Goal: Communication & Community: Answer question/provide support

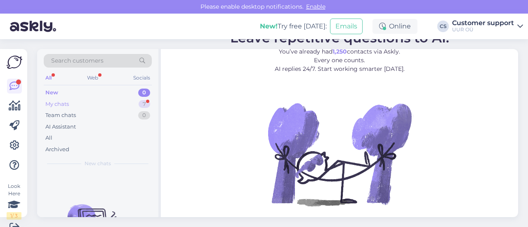
click at [86, 106] on div "My chats 7" at bounding box center [98, 105] width 108 height 12
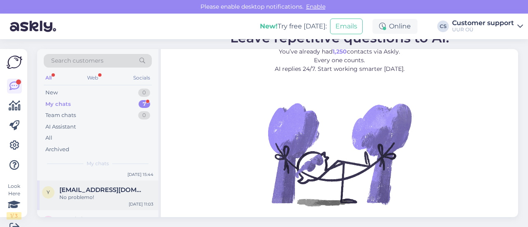
scroll to position [41, 0]
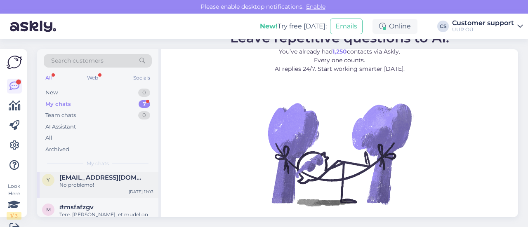
click at [105, 190] on div "y ylle.saare@gmail.com No problemo! Sep 24 11:03" at bounding box center [97, 183] width 121 height 30
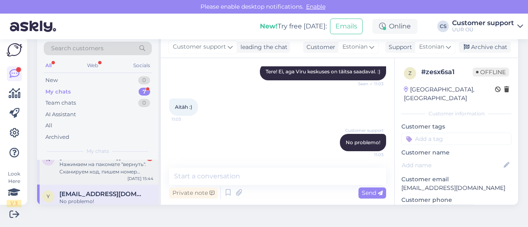
scroll to position [0, 0]
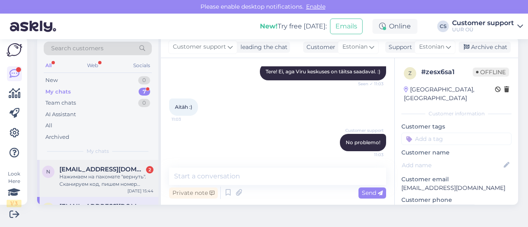
click at [101, 177] on div "Нажимаем на пакомате "вернуть". Сканируем код, пишем номер отправки и пишет неп…" at bounding box center [106, 180] width 94 height 15
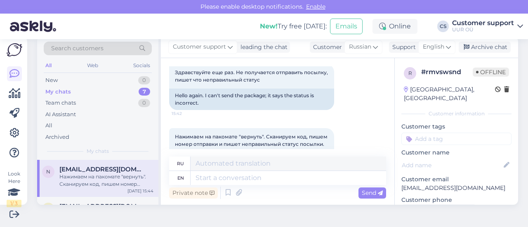
scroll to position [701, 0]
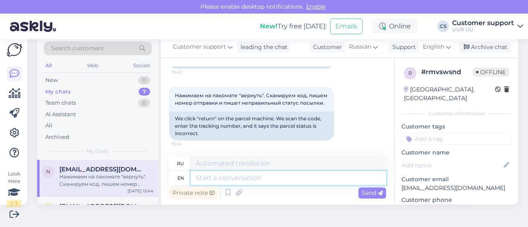
click at [259, 181] on textarea at bounding box center [287, 178] width 195 height 14
type textarea "S"
type textarea "D"
type textarea "At t"
type textarea "В"
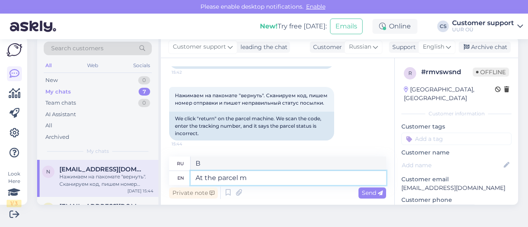
type textarea "At the parcel ma"
type textarea "На посылке"
type textarea "At the parcel machine, do"
type textarea "В посылочном автомате,"
type textarea "At the parcel machine, don't c"
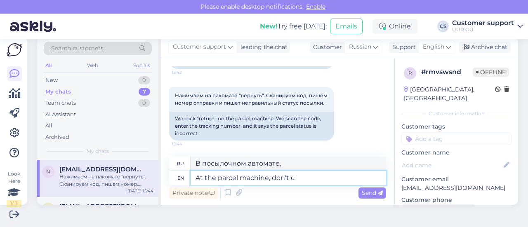
type textarea "В посылочном автомате не"
type textarea "At the parcel machine, don't choose"
type textarea "В посылочном автомате не выбирайте"
type textarea "At the parcel machine, don't choose "return" nb"
type textarea "В посылочном автомате не выбирайте «возврат»."
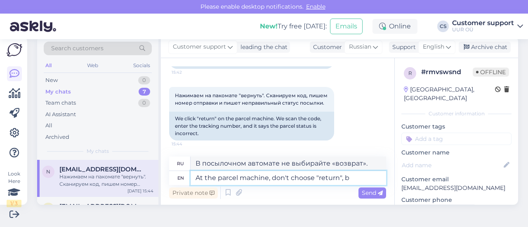
type textarea "At the parcel machine, don't choose "return", bu"
type textarea "В посылочном автомате не выбирайте «возврат»,"
type textarea "At the parcel machine, don't choose "return", but"
type textarea "В пакомате не выбирайте «возврат», а"
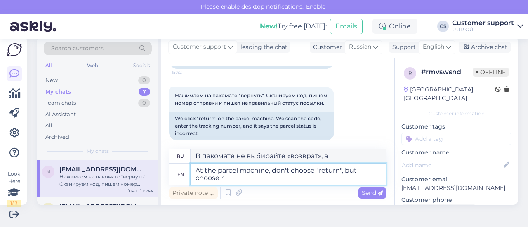
type textarea "At the parcel machine, don't choose "return", but choose re"
type textarea "В посылочном автомате не выбирайте «возврат», а выберите"
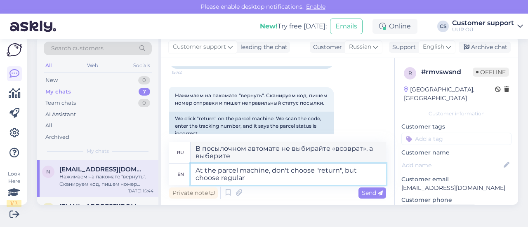
type textarea "At the parcel machine, don't choose "return", but choose regular"
type textarea "В посылочном автомате не выбирайте «возврат», а выберите обычную посылку."
type textarea "At the parcel machine, don't choose "return", but choose regular ship"
type textarea "В пакомате не выбирайте «возврат», а выберите обычную доставку."
type textarea "At the parcel machine, don't choose "return", but choose regula"
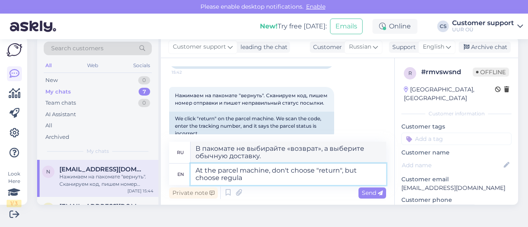
type textarea "В посылочном автомате не выбирайте «возврат», а выберите обычную посылку."
type textarea "At the parcel machine, don't choose "return", but choose"
type textarea "В посылочном автомате не выбирайте «возврат», а выберите"
type textarea "At the parcel machine, don't choose "return", but choose "sending"
type textarea "В пакомате не выбирайте «возврат», а выберите «отправку»."
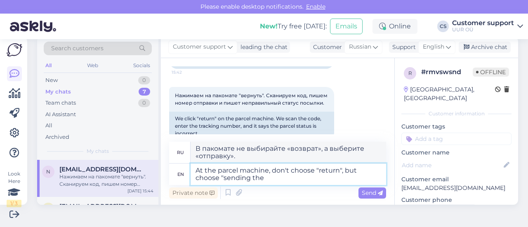
type textarea "At the parcel machine, don't choose "return", but choose "sending the"
type textarea "В пакомате не выбирайте «возврат», а выберите «отправка»."
type textarea "At the parcel machine, don't choose "return", but choose "sending the parcel"."
type textarea "В посылочном автомате не выбирайте «возврат», а выберите «отправку посылки»."
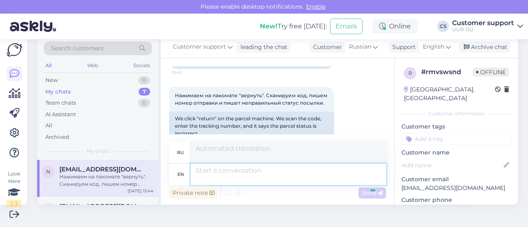
scroll to position [783, 0]
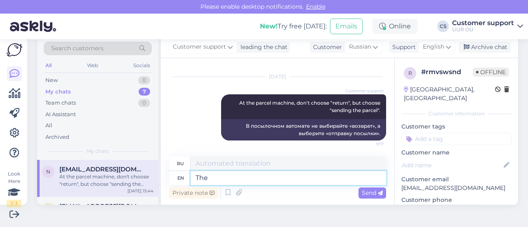
type textarea "The"
type textarea "The label"
type textarea "Этикетка"
type textarea "The label is"
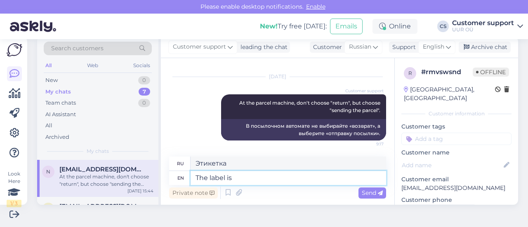
type textarea "Этикетка - это"
type textarea "The label is generated as"
type textarea "Метка создана"
type textarea "The label is generated as a"
type textarea "Метка создается как"
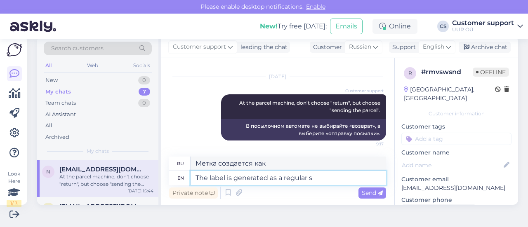
type textarea "The label is generated as a regular sh"
type textarea "Метка генерируется как обычная"
type textarea "The label is generated as a regular shipment, n"
type textarea "Этикетка создается как обычная отправка,"
type textarea "The label is generated as a regular shipment, not a"
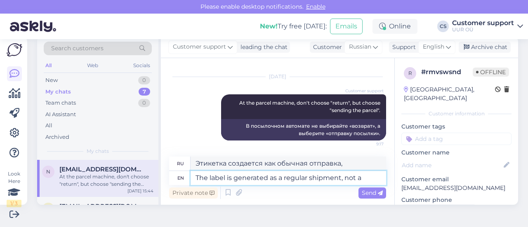
type textarea "Этикетка создается как обычная отправка, а не"
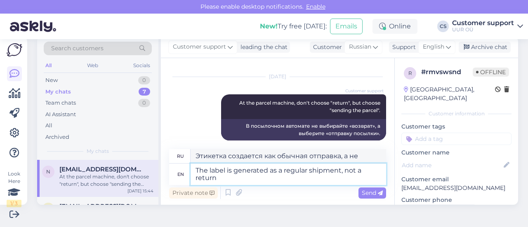
type textarea "The label is generated as a regular shipment, not a return s"
type textarea "Этикетка создается как обычная отправка, а не возврат."
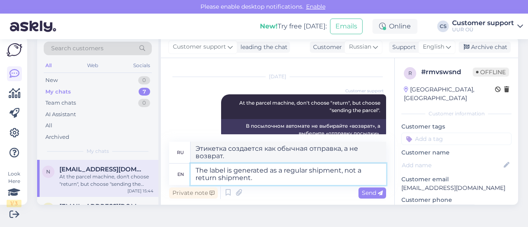
type textarea "The label is generated as a regular shipment, not a return shipment. W"
type textarea "Этикетка создается как обычная отправка, а не возвратная отправка."
type textarea "The label is generated as a regular shipment, not a return shipment. We a"
type textarea "Этикетка создается как обычная отправка, а не возврат. Мы"
type textarea "The label is generated as a regular shipment, not a return shipment. We apologi…"
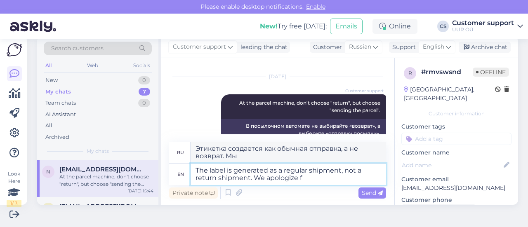
type textarea "Этикетка создана как обычная отправка, а не возврат. Приносим извинения."
type textarea "The label is generated as a regular shipment, not a return shipment. We apologi…"
type textarea "Этикетка создана как обычная отправка, а не возврат. Приносим извинения за то, …"
type textarea "The label is generated as a regular shipment, not a return shipment. We apologi…"
type textarea "Этикетка создана как обычная отправка, а не возврат. Приносим извинения за отсу…"
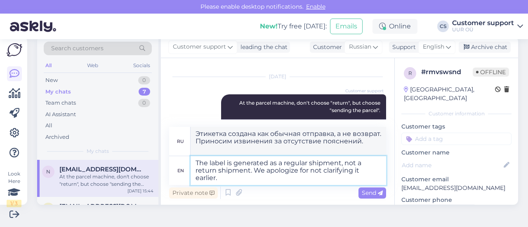
type textarea "The label is generated as a regular shipment, not a return shipment. We apologi…"
type textarea "Этикетка создана как обычная отправка, а не возврат. Приносим извинения, что не…"
type textarea "The label is generated as a regular shipment, not a return shipment. We apologi…"
click at [358, 192] on div "Send" at bounding box center [372, 193] width 28 height 11
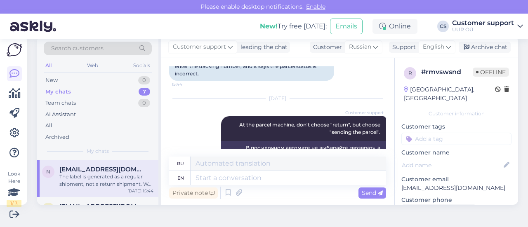
scroll to position [847, 0]
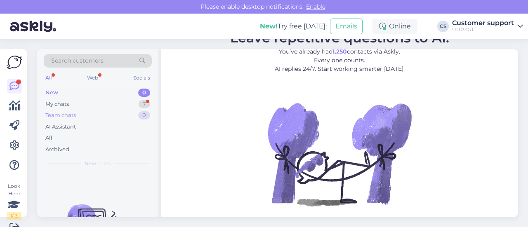
click at [82, 110] on div "Team chats 0" at bounding box center [98, 116] width 108 height 12
click at [79, 99] on div "My chats 7" at bounding box center [98, 105] width 108 height 12
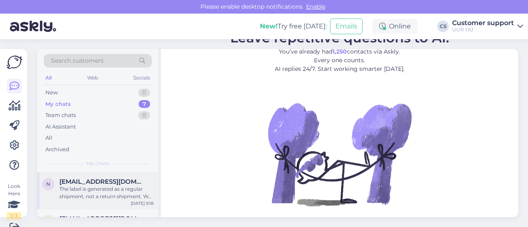
click at [106, 183] on span "[EMAIL_ADDRESS][DOMAIN_NAME]" at bounding box center [102, 181] width 86 height 7
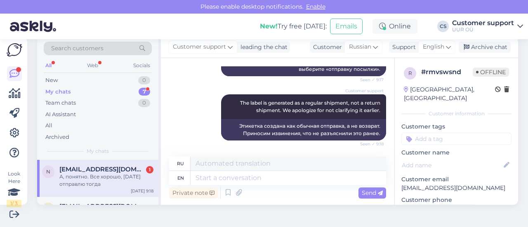
scroll to position [896, 0]
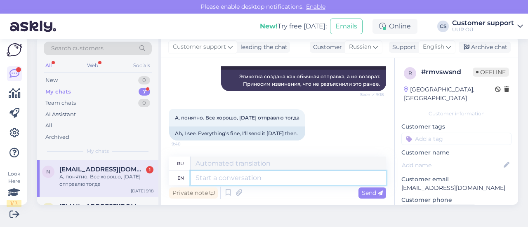
click at [284, 177] on textarea at bounding box center [287, 178] width 195 height 14
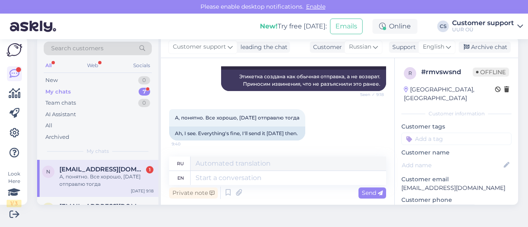
click at [108, 183] on div "А, понятно. Все хорошо, [DATE] отправлю тогда" at bounding box center [106, 180] width 94 height 15
